Goal: Task Accomplishment & Management: Manage account settings

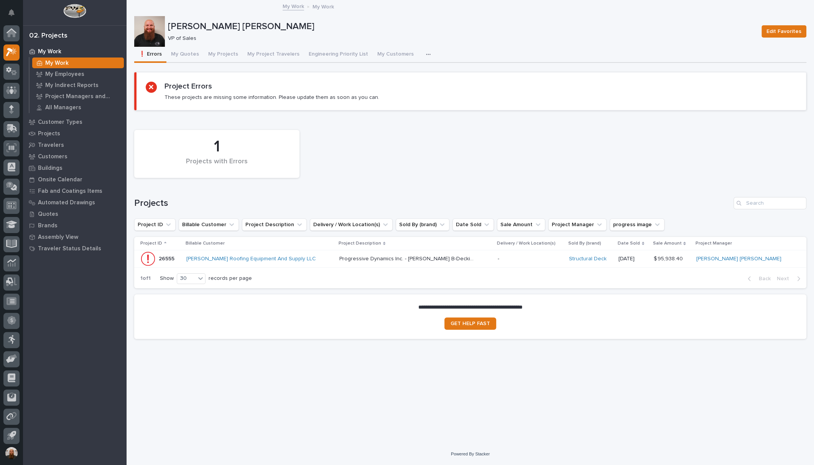
scroll to position [2, 0]
click at [74, 105] on p "All Managers" at bounding box center [63, 107] width 36 height 7
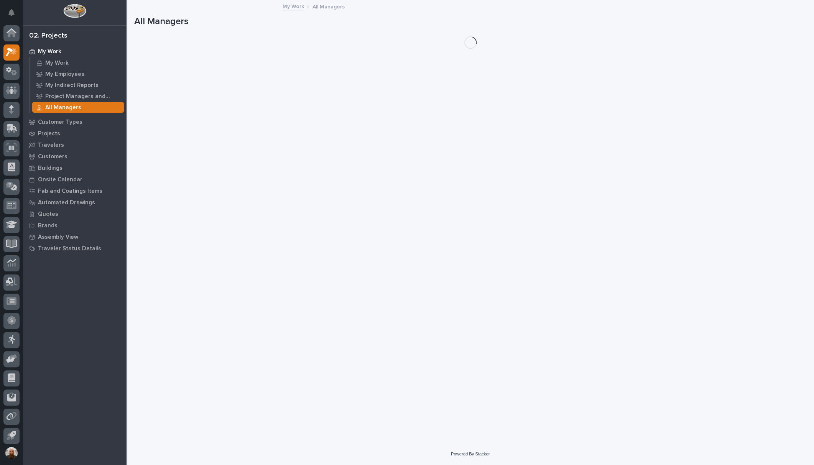
scroll to position [2, 0]
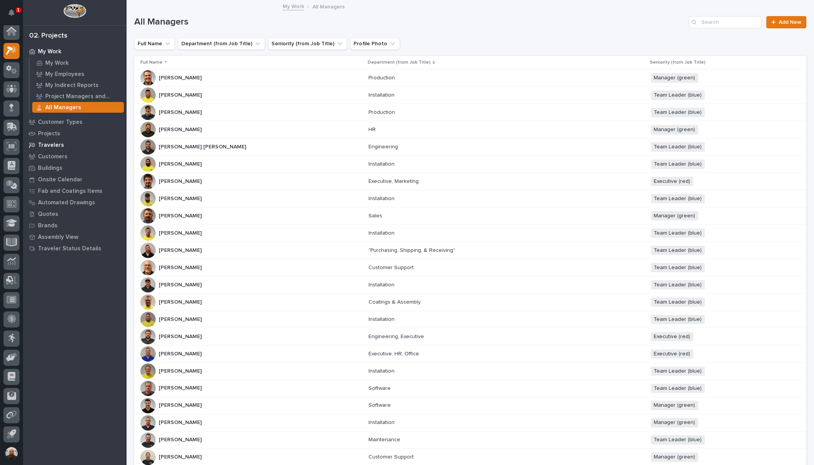
click at [54, 142] on p "Travelers" at bounding box center [51, 145] width 26 height 7
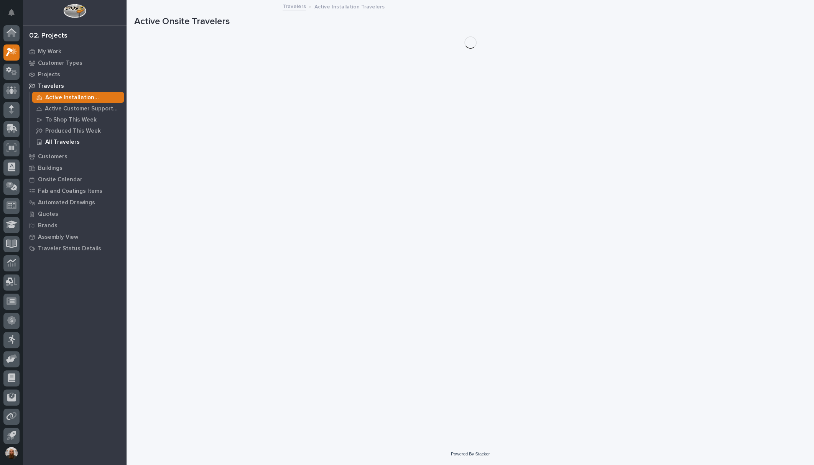
scroll to position [2, 0]
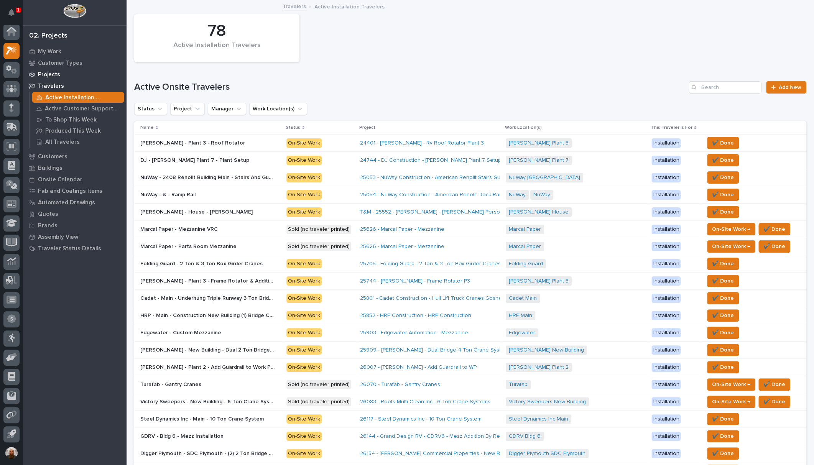
click at [51, 74] on p "Projects" at bounding box center [49, 74] width 22 height 7
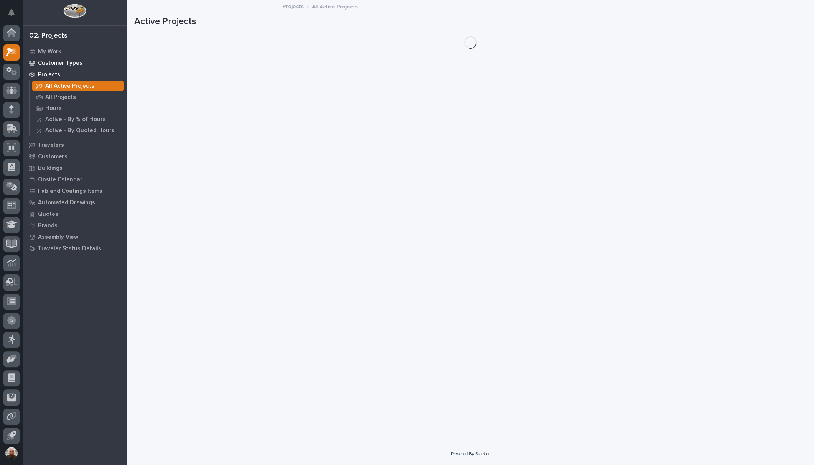
scroll to position [2, 0]
click at [57, 50] on p "My Work" at bounding box center [49, 51] width 23 height 7
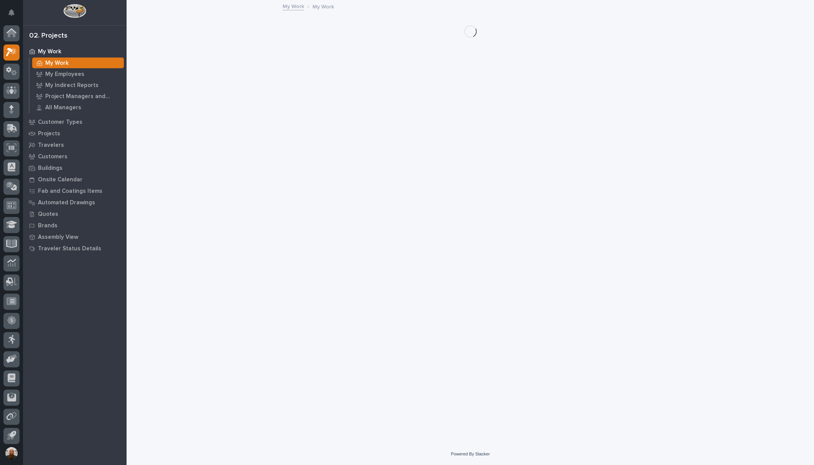
scroll to position [2, 0]
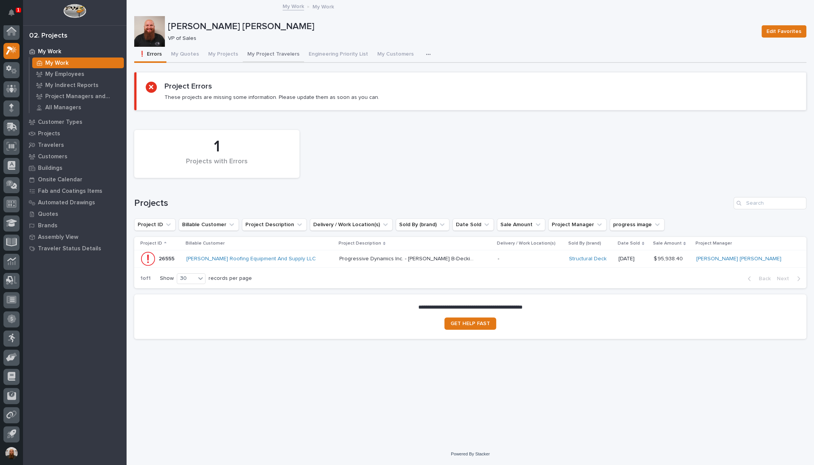
click at [270, 54] on button "My Project Travelers" at bounding box center [273, 55] width 61 height 16
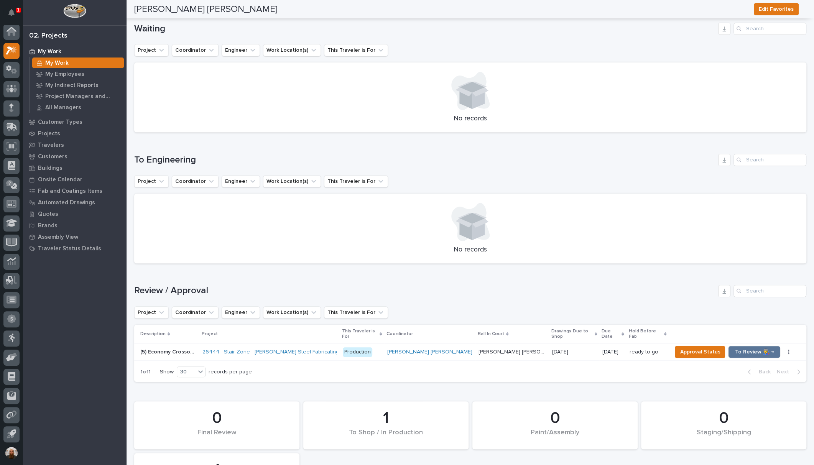
scroll to position [358, 0]
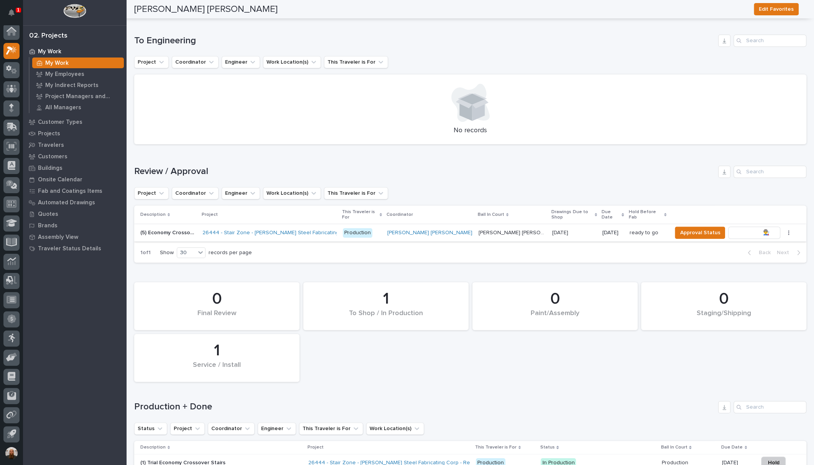
click at [735, 228] on span "To Review 👨‍🏭 →" at bounding box center [754, 232] width 39 height 9
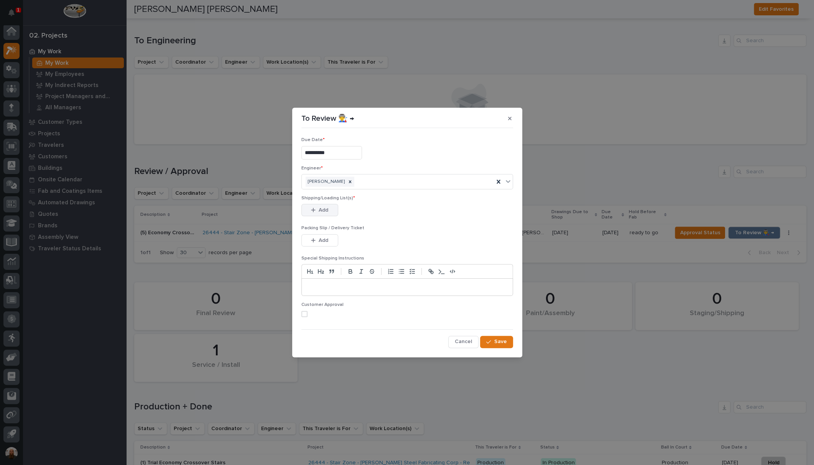
click at [331, 213] on button "Add" at bounding box center [320, 210] width 37 height 12
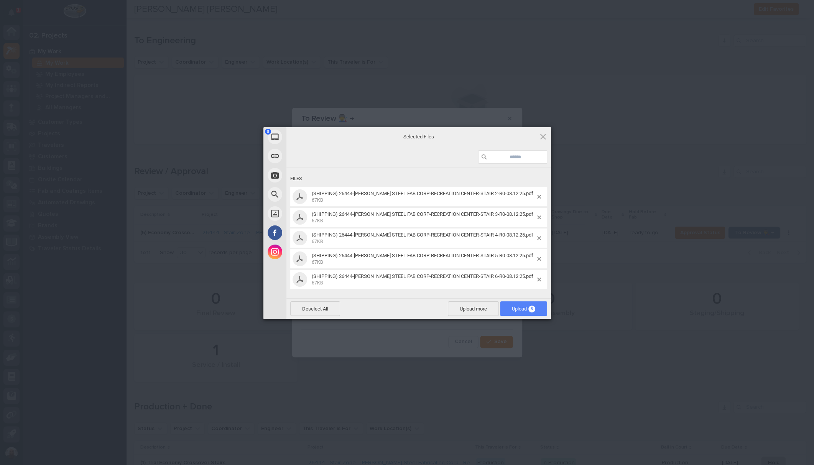
click at [519, 307] on span "Upload 5" at bounding box center [523, 309] width 23 height 6
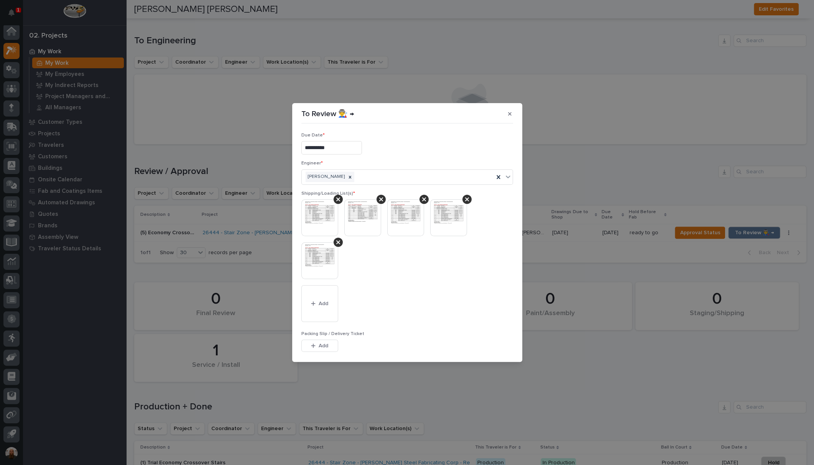
scroll to position [98, 0]
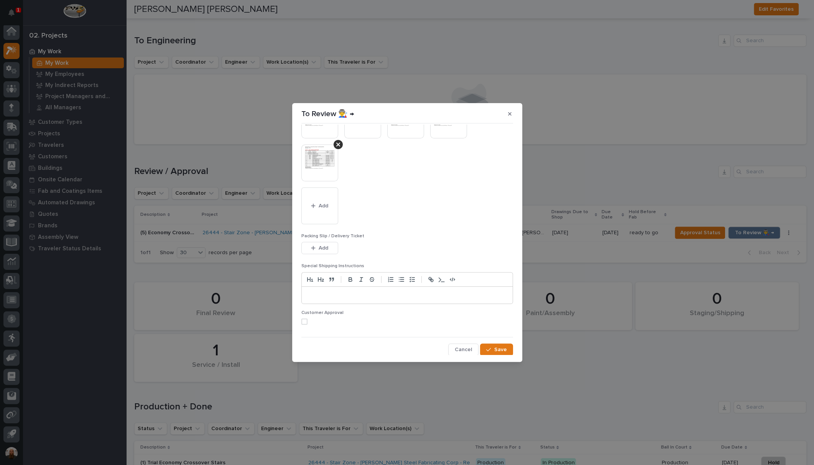
click at [306, 321] on span at bounding box center [305, 322] width 6 height 6
click at [489, 347] on div "button" at bounding box center [490, 349] width 8 height 5
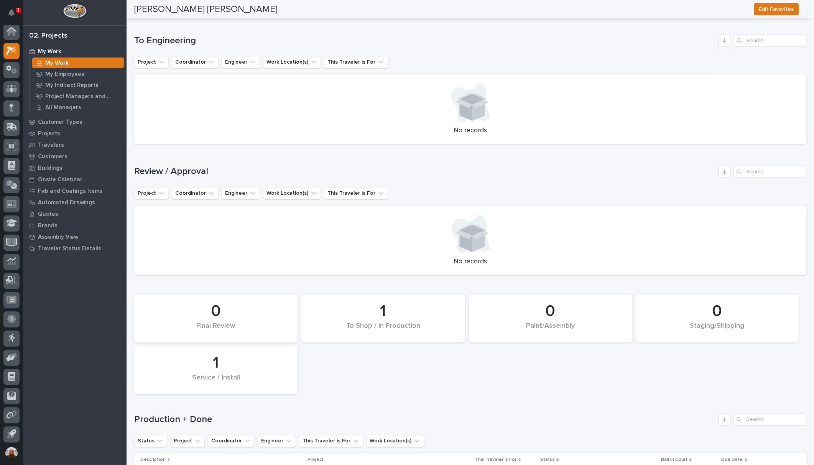
scroll to position [367, 0]
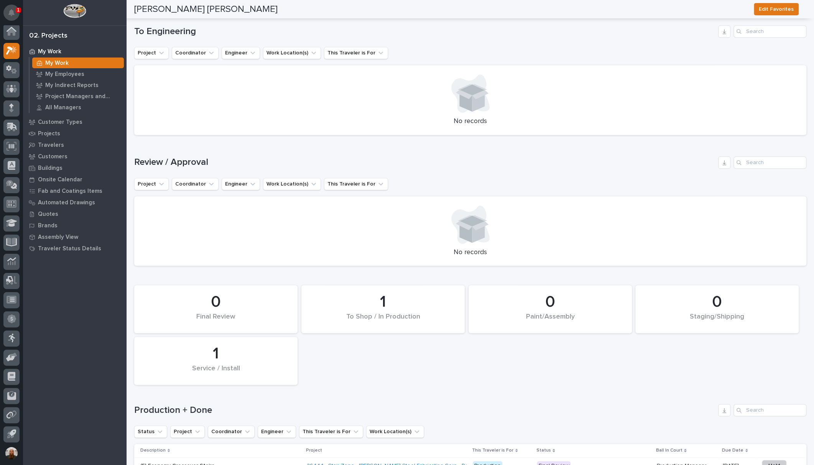
click at [7, 12] on button "Notifications" at bounding box center [11, 13] width 16 height 16
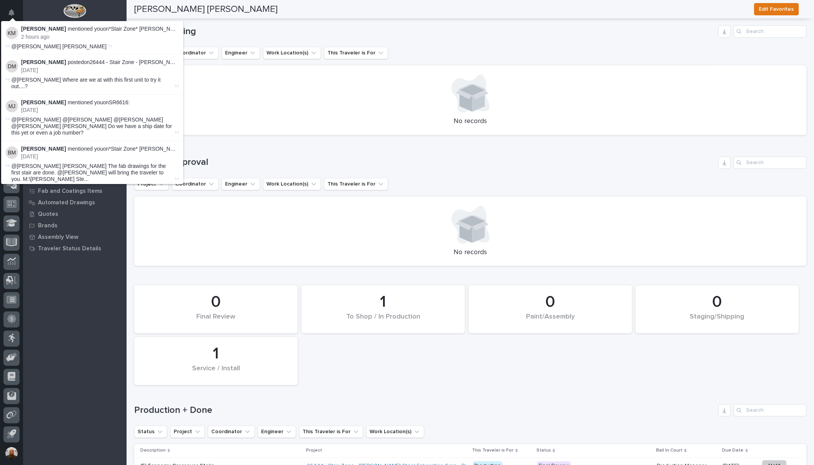
click at [236, 27] on h1 "To Engineering" at bounding box center [424, 31] width 581 height 11
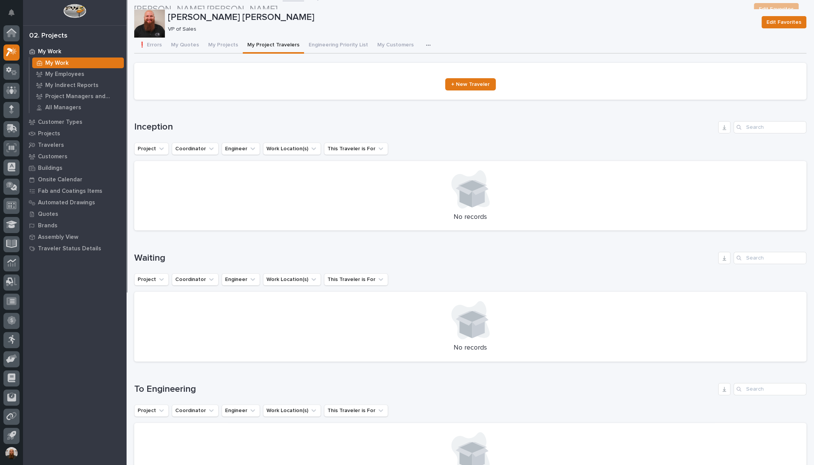
scroll to position [0, 0]
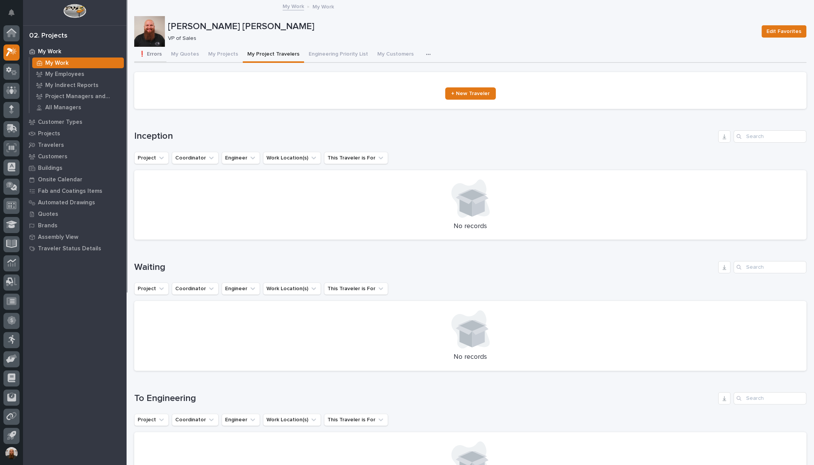
click at [156, 54] on button "❗ Errors" at bounding box center [150, 55] width 32 height 16
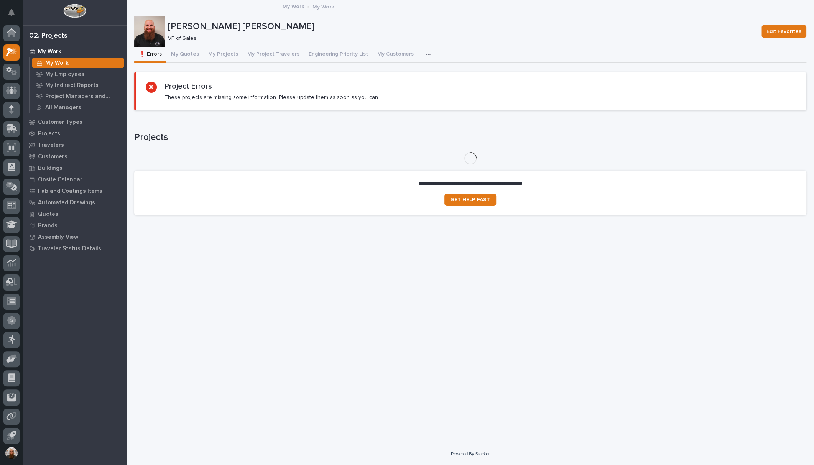
scroll to position [2, 0]
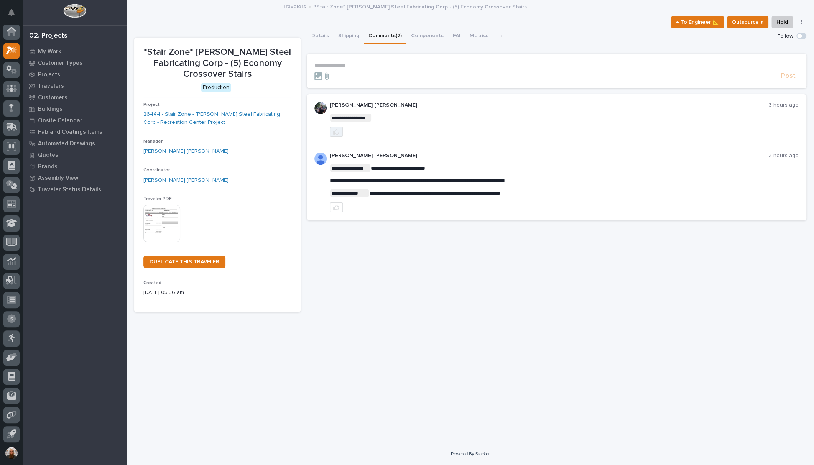
click at [332, 131] on button "button" at bounding box center [336, 132] width 13 height 10
